Goal: Task Accomplishment & Management: Complete application form

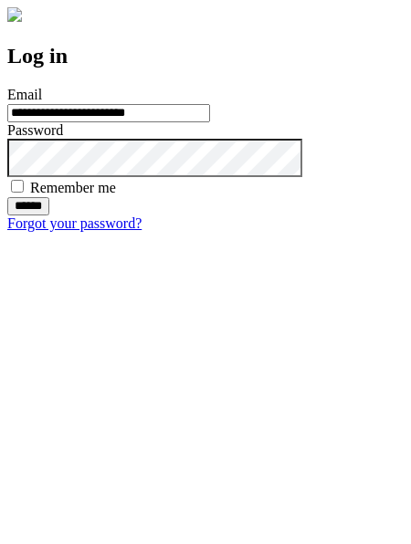
type input "**********"
click at [49, 216] on input "******" at bounding box center [28, 206] width 42 height 18
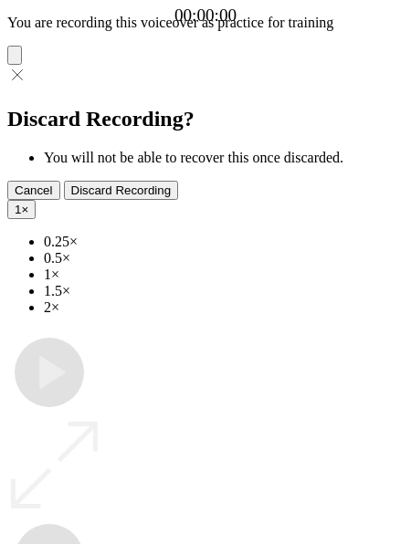
type input "**********"
